Goal: Find specific page/section: Find specific page/section

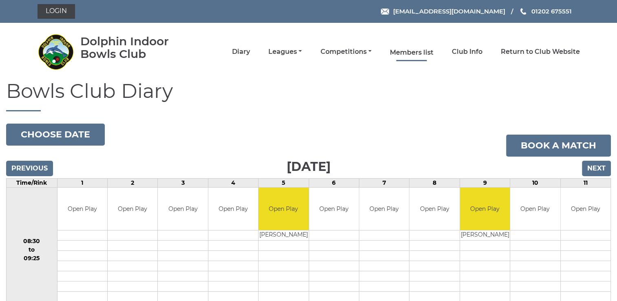
click at [410, 51] on link "Members list" at bounding box center [412, 52] width 44 height 9
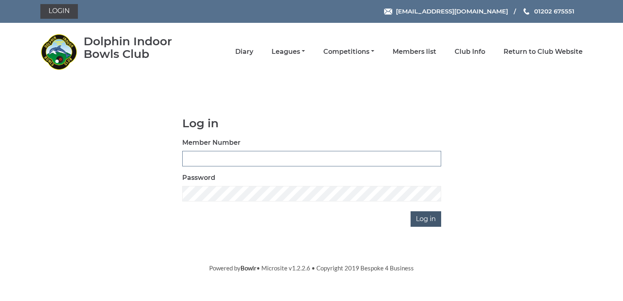
type input "4026"
click at [424, 216] on input "Log in" at bounding box center [425, 218] width 31 height 15
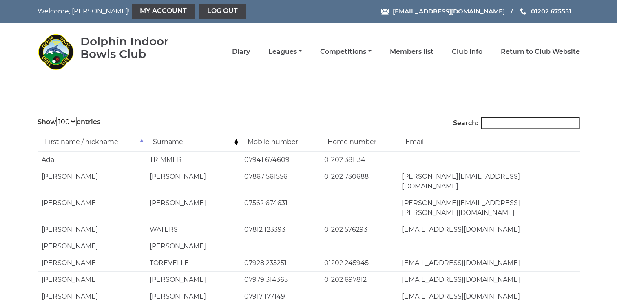
select select "100"
click at [532, 124] on input "Search:" at bounding box center [530, 123] width 99 height 12
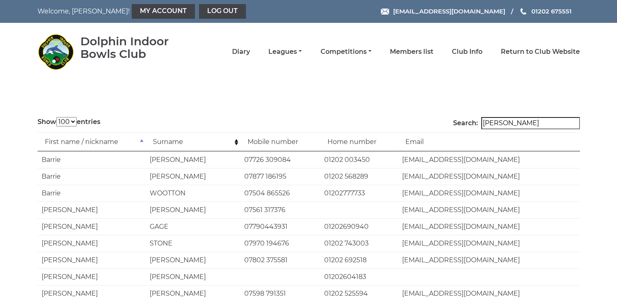
type input "barry"
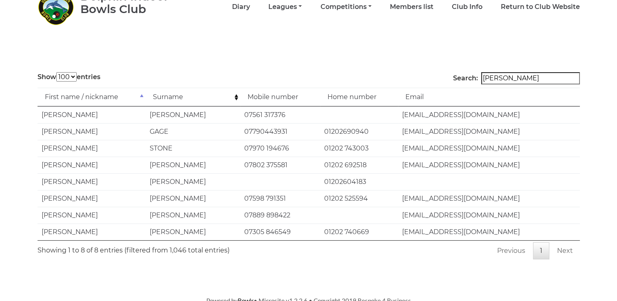
scroll to position [47, 0]
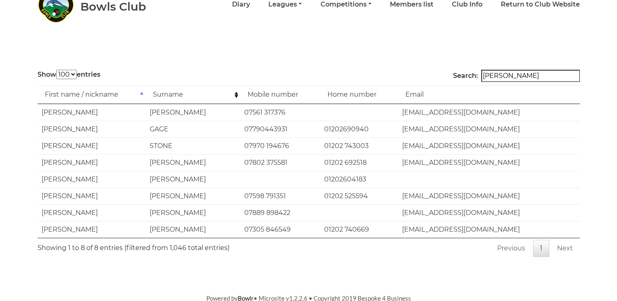
drag, startPoint x: 514, startPoint y: 75, endPoint x: 476, endPoint y: 68, distance: 38.9
click at [476, 68] on body "Welcome, Stephen! My Account Log out reception@dolphinibc.com 01202 675551" at bounding box center [308, 128] width 617 height 350
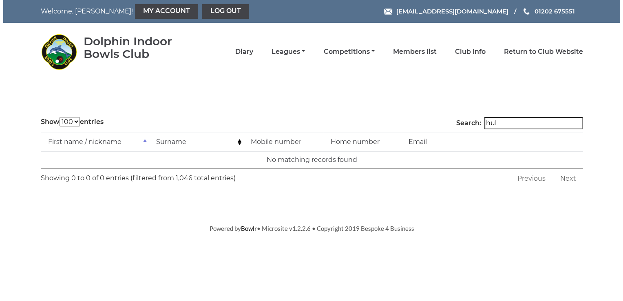
scroll to position [0, 0]
type input "hull"
drag, startPoint x: 476, startPoint y: 68, endPoint x: 4, endPoint y: -8, distance: 478.2
click at [4, 0] on html "Welcome, Stephen! My Account Log out reception@dolphinibc.com 01202 675551" at bounding box center [311, 116] width 623 height 233
click at [202, 12] on link "Log out" at bounding box center [225, 11] width 47 height 15
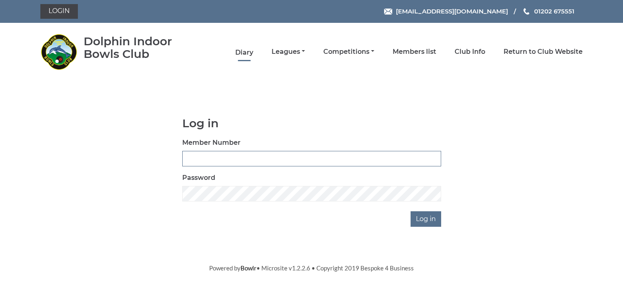
type input "4026"
click at [248, 52] on link "Diary" at bounding box center [244, 52] width 18 height 9
